Goal: Transaction & Acquisition: Purchase product/service

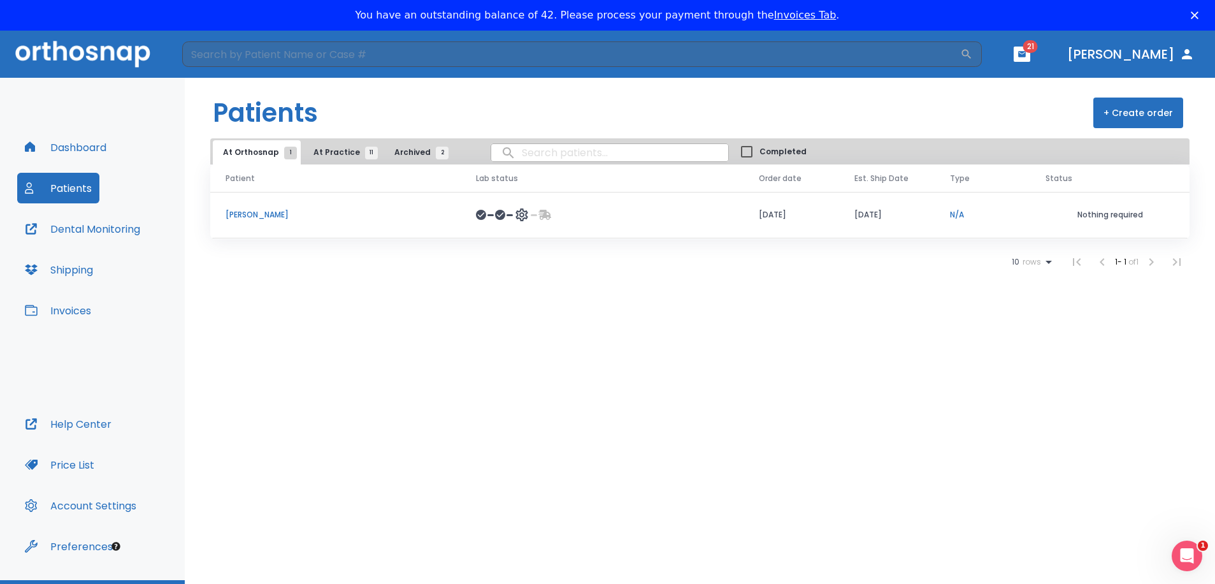
click at [272, 217] on p "[PERSON_NAME]" at bounding box center [336, 214] width 220 height 11
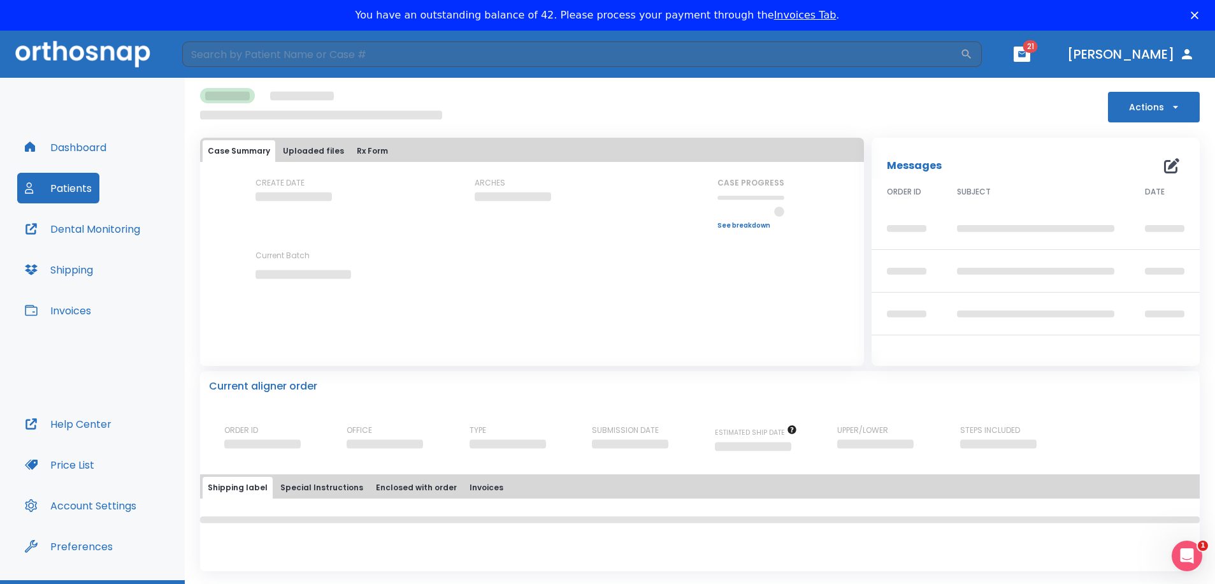
click at [268, 216] on div "CREATE DATE" at bounding box center [313, 203] width 115 height 52
click at [779, 17] on link "Invoices Tab" at bounding box center [805, 15] width 62 height 12
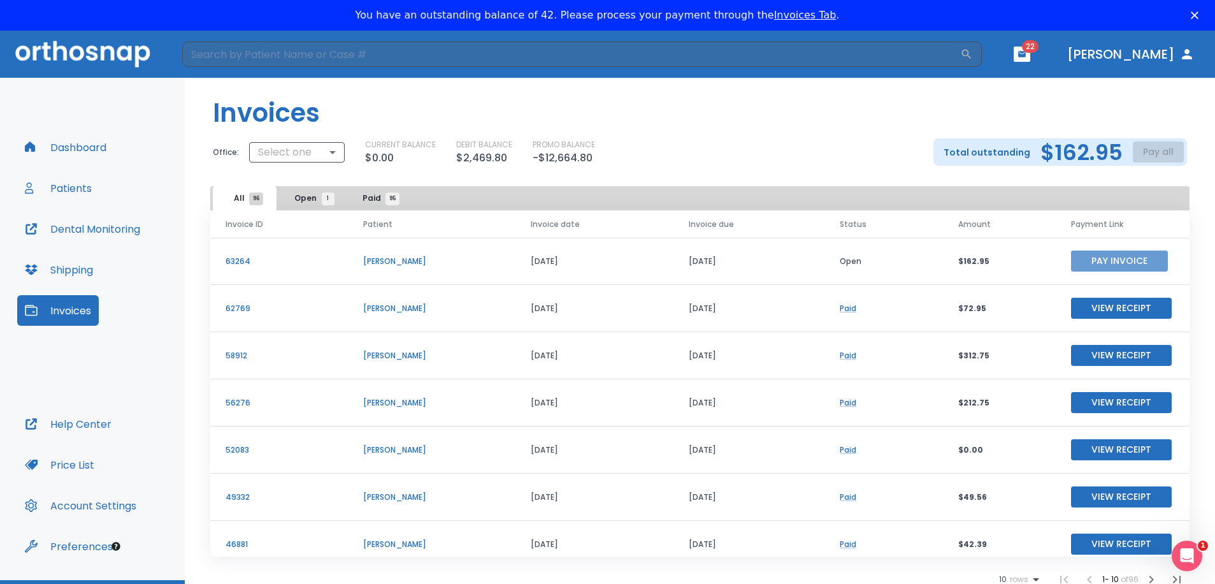
click at [1140, 263] on button "Pay Invoice" at bounding box center [1119, 260] width 97 height 21
